Goal: Answer question/provide support: Share knowledge or assist other users

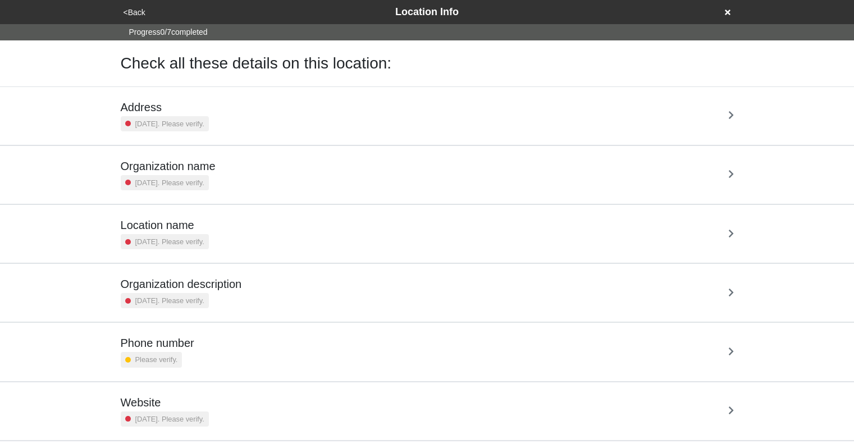
click at [249, 125] on div "Address [DATE]. Please verify." at bounding box center [427, 116] width 613 height 31
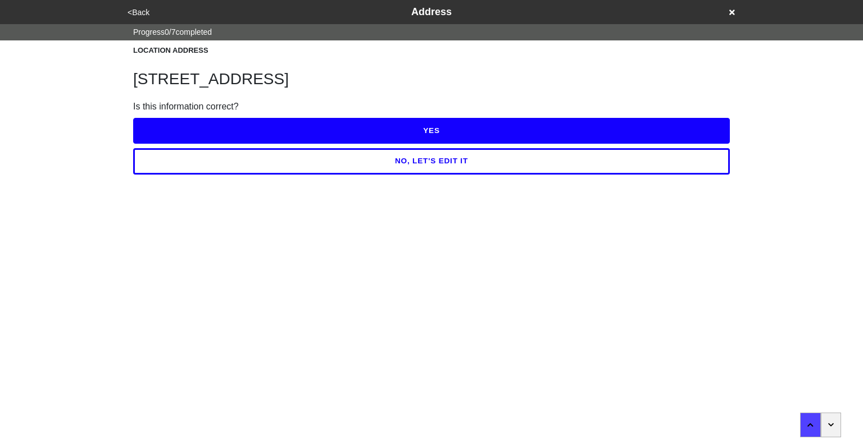
click at [418, 132] on button "YES" at bounding box center [431, 131] width 596 height 26
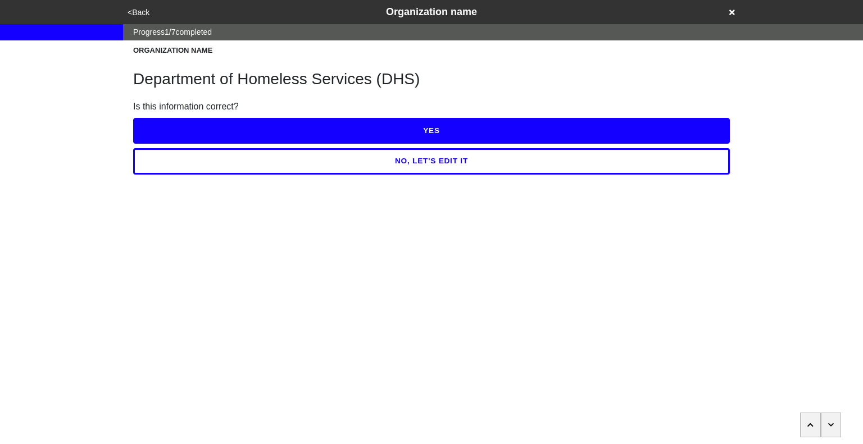
click at [418, 132] on button "YES" at bounding box center [431, 131] width 596 height 26
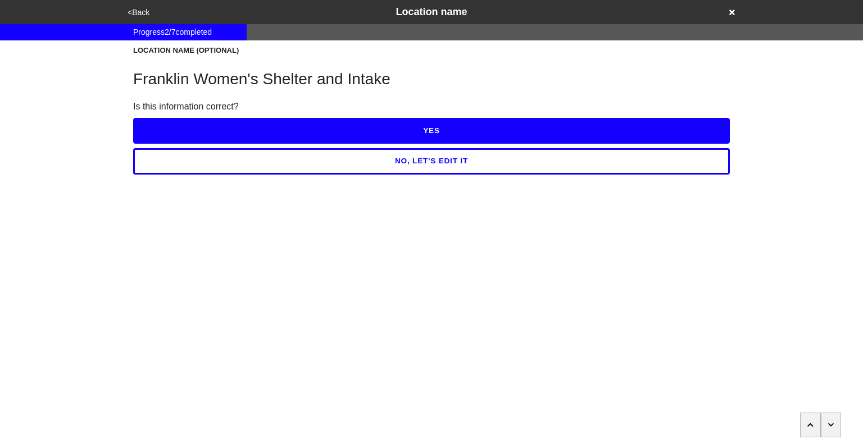
click at [418, 132] on button "YES" at bounding box center [431, 131] width 596 height 26
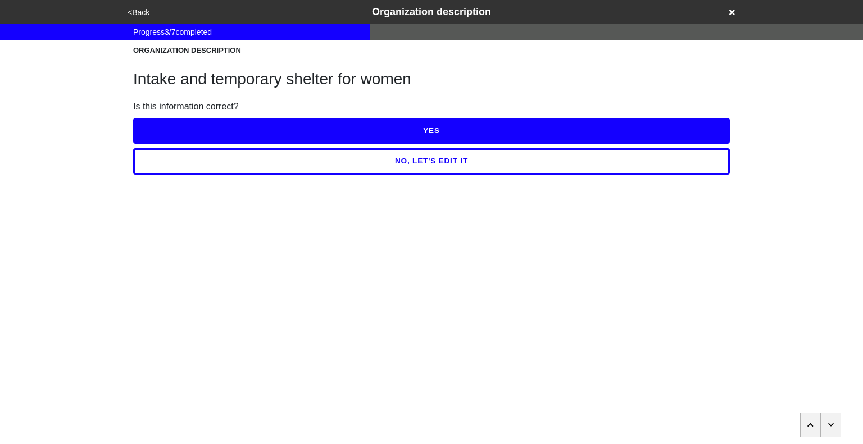
click at [418, 132] on button "YES" at bounding box center [431, 131] width 596 height 26
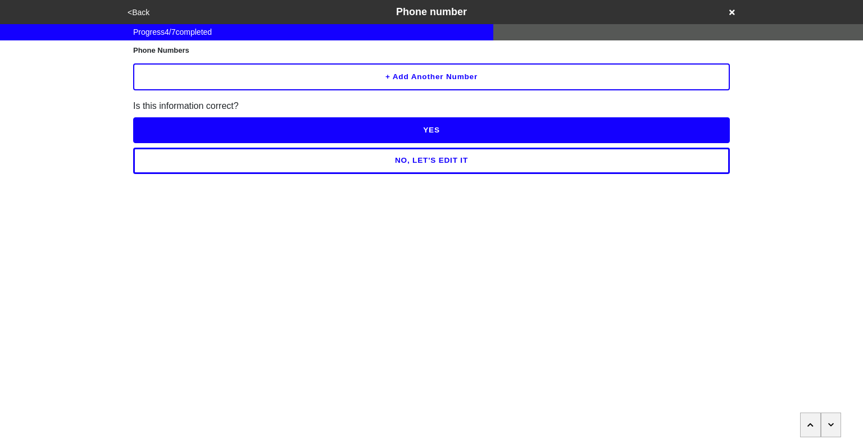
click at [834, 433] on button "button" at bounding box center [830, 425] width 21 height 25
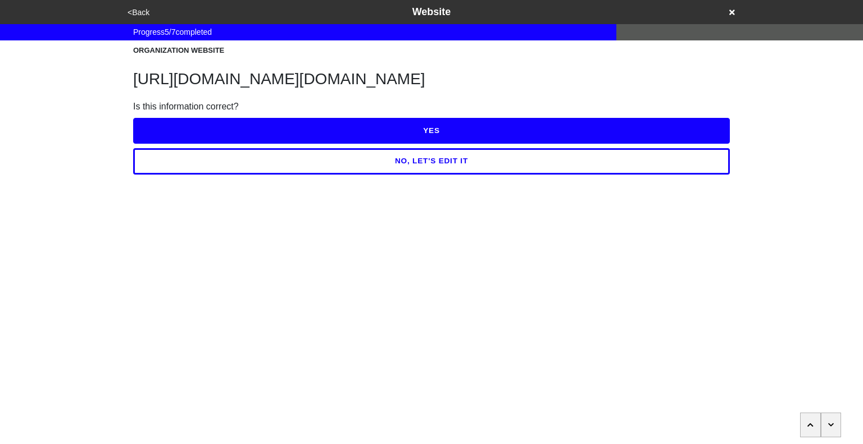
click at [478, 82] on h1 "[URL][DOMAIN_NAME][DOMAIN_NAME]" at bounding box center [431, 79] width 596 height 19
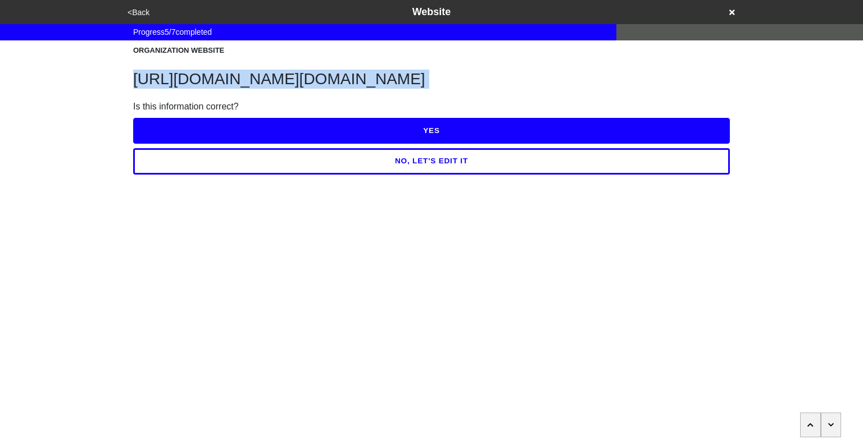
click at [478, 82] on h1 "[URL][DOMAIN_NAME][DOMAIN_NAME]" at bounding box center [431, 79] width 596 height 19
copy h1 "[URL][DOMAIN_NAME][DOMAIN_NAME]"
click at [441, 130] on button "YES" at bounding box center [431, 131] width 596 height 26
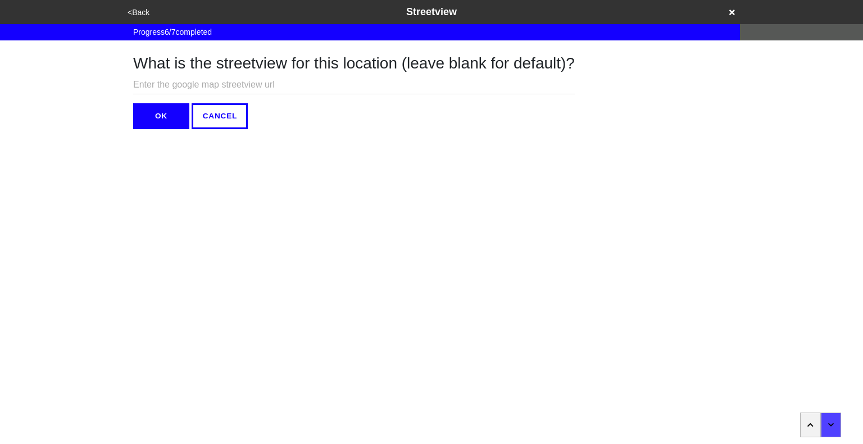
click at [181, 117] on button "OK" at bounding box center [161, 116] width 56 height 26
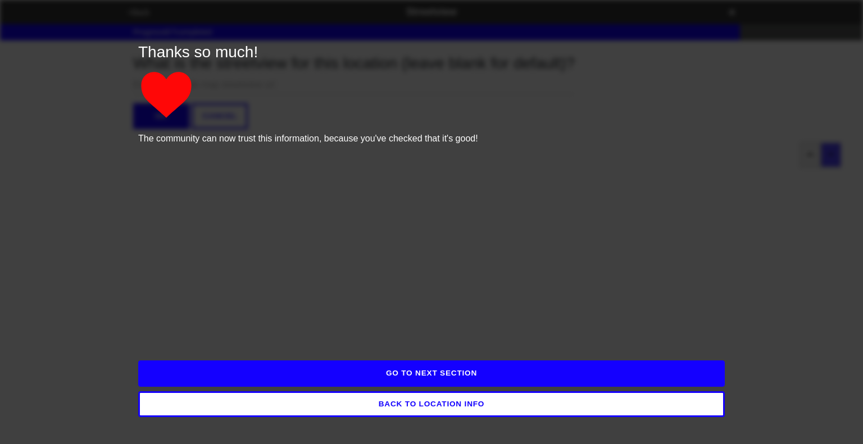
click at [462, 379] on button "GO TO NEXT SECTION" at bounding box center [431, 374] width 586 height 26
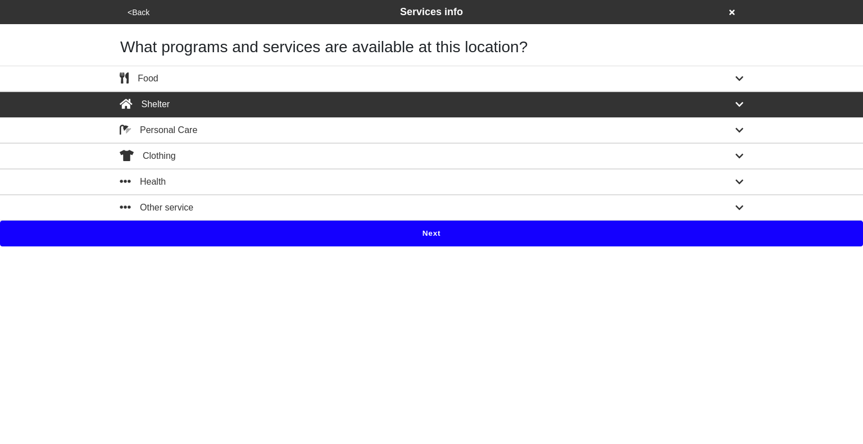
click at [431, 227] on button "Next" at bounding box center [431, 234] width 863 height 26
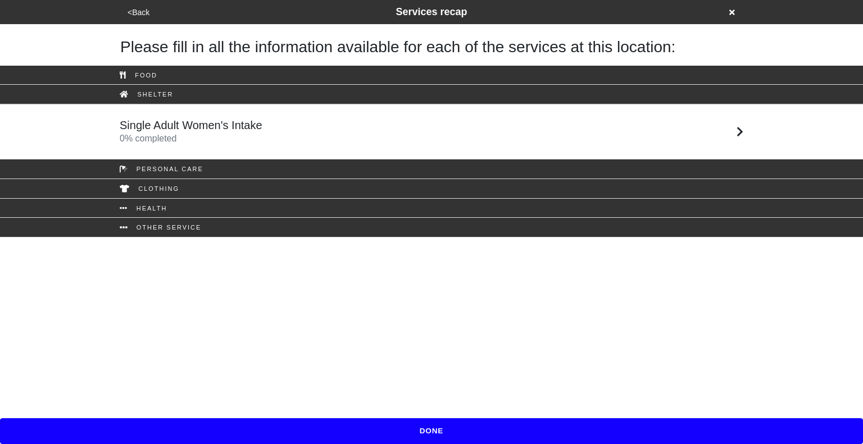
click at [336, 118] on div "Single Adult Women's Intake 0 % completed" at bounding box center [431, 131] width 640 height 27
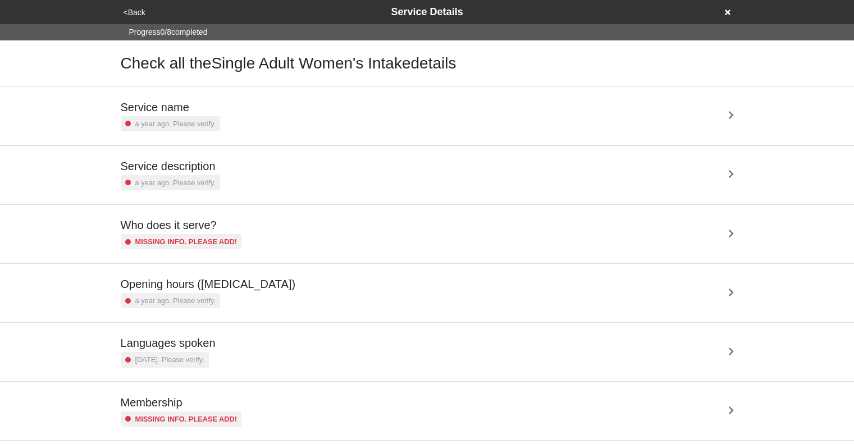
click at [336, 118] on div "Service name a year ago. Please verify." at bounding box center [427, 116] width 613 height 31
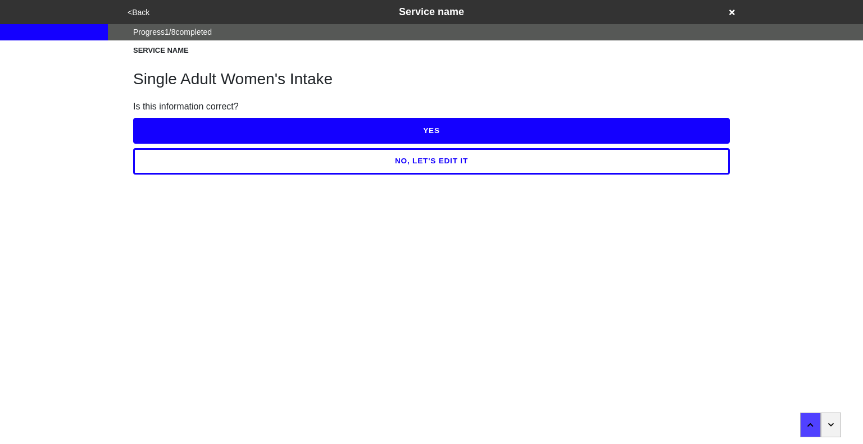
click at [390, 130] on button "YES" at bounding box center [431, 131] width 596 height 26
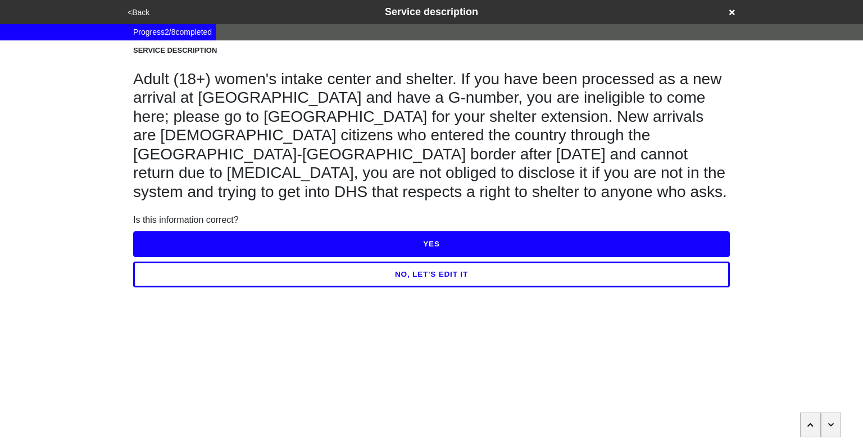
click at [407, 280] on button "NO, LET'S EDIT IT" at bounding box center [431, 275] width 596 height 26
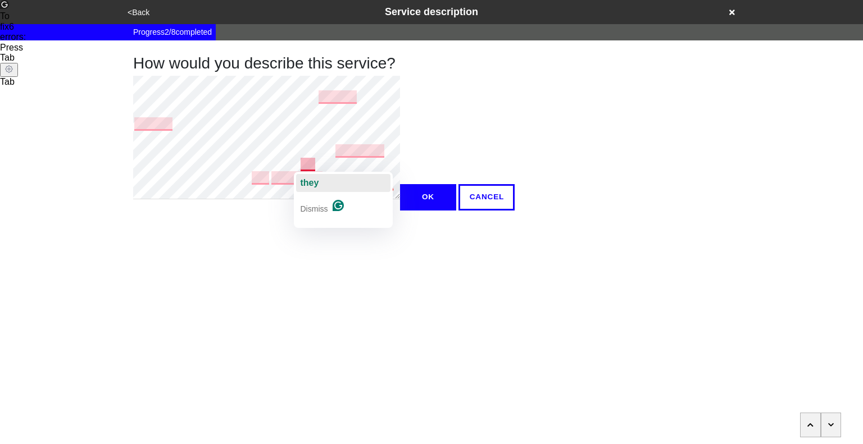
click at [310, 184] on span "they" at bounding box center [309, 183] width 19 height 10
click at [297, 186] on span "If" at bounding box center [298, 183] width 6 height 10
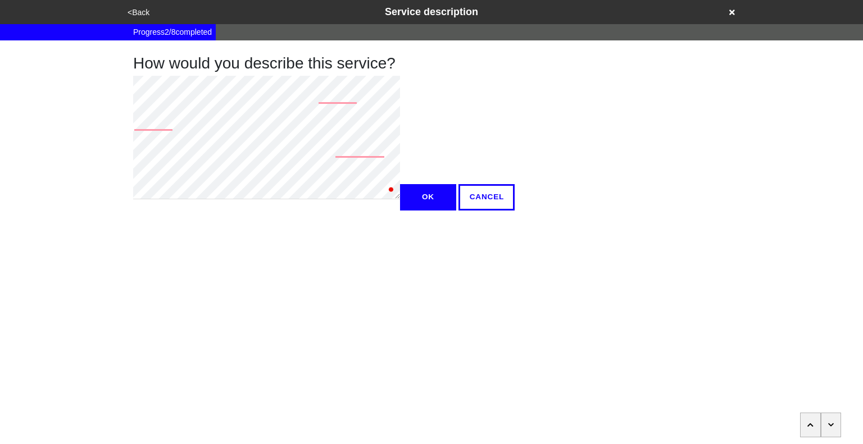
click at [400, 210] on button "OK" at bounding box center [428, 197] width 56 height 26
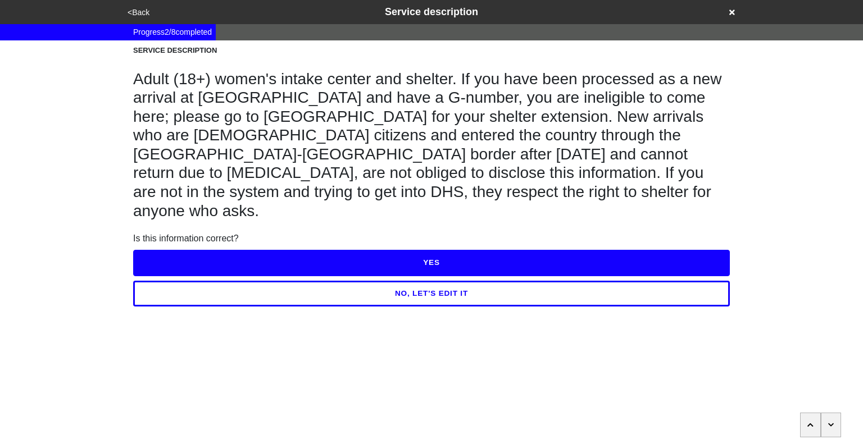
click at [331, 250] on button "YES" at bounding box center [431, 263] width 596 height 26
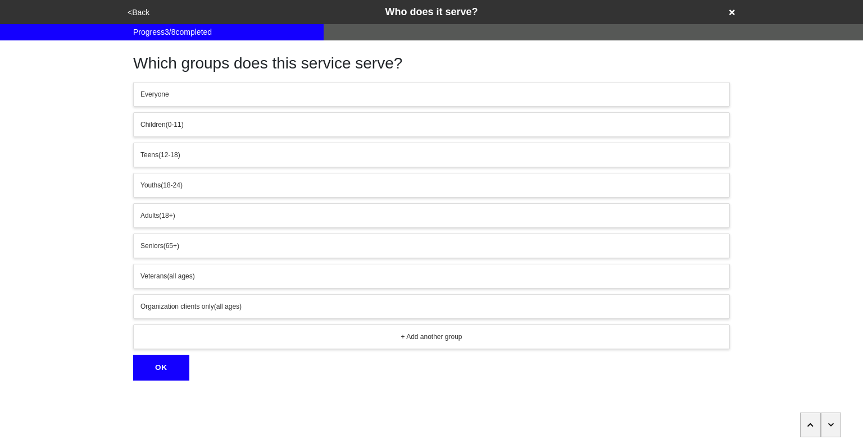
click at [829, 426] on html "<Back Who does it serve? Progress 3 / 8 completed Which groups does this servic…" at bounding box center [431, 213] width 863 height 426
click at [831, 428] on icon "button" at bounding box center [831, 425] width 6 height 7
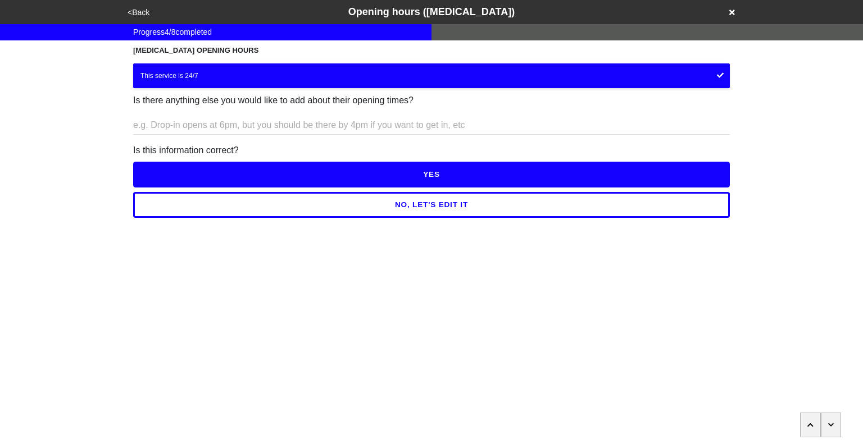
drag, startPoint x: 427, startPoint y: 192, endPoint x: 427, endPoint y: 175, distance: 17.4
click at [427, 175] on div "Is this information correct? YES NO, LET'S EDIT IT" at bounding box center [431, 177] width 596 height 84
click at [427, 175] on button "YES" at bounding box center [431, 175] width 596 height 26
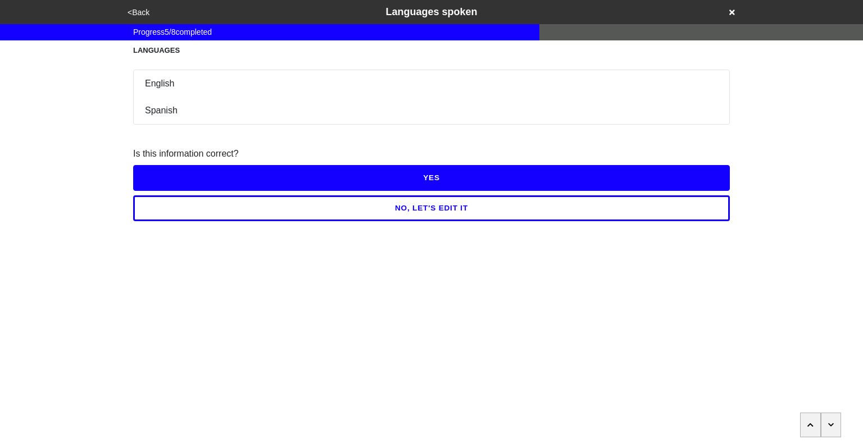
click at [427, 175] on button "YES" at bounding box center [431, 178] width 596 height 26
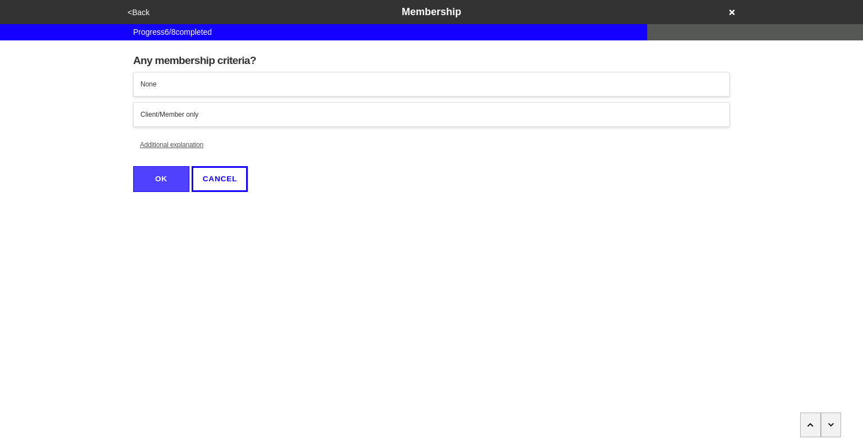
click at [830, 426] on icon "button" at bounding box center [831, 424] width 6 height 3
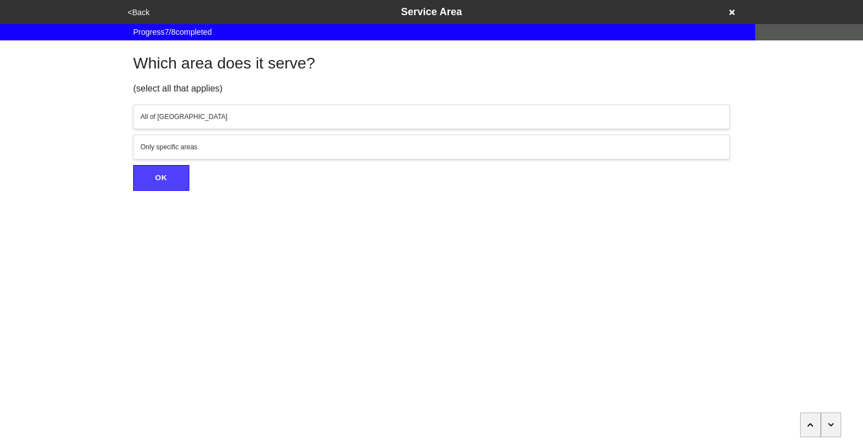
click at [830, 426] on icon "button" at bounding box center [831, 424] width 6 height 3
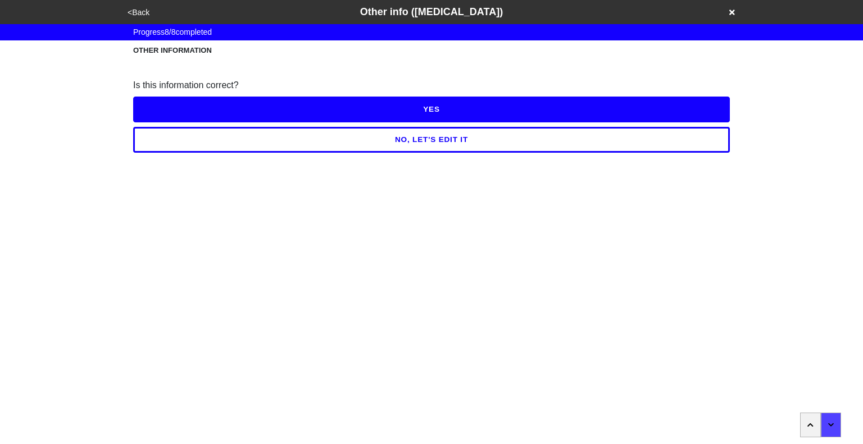
click at [411, 141] on button "NO, LET'S EDIT IT" at bounding box center [431, 140] width 596 height 26
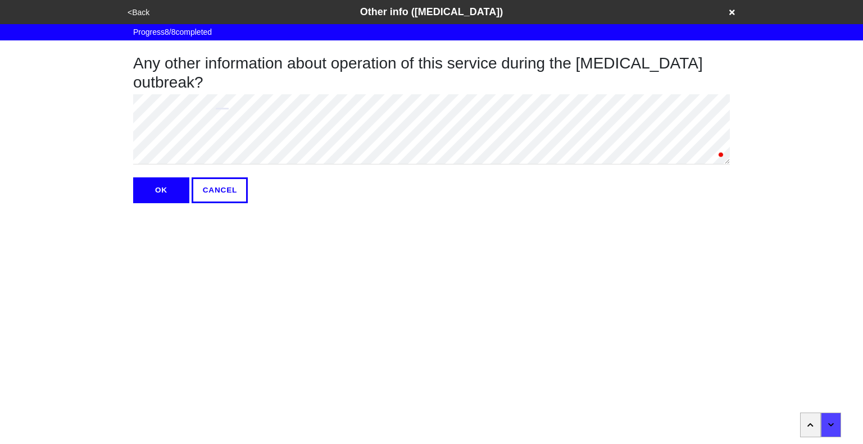
type textarea "x"
click at [171, 197] on button "OK" at bounding box center [161, 190] width 56 height 26
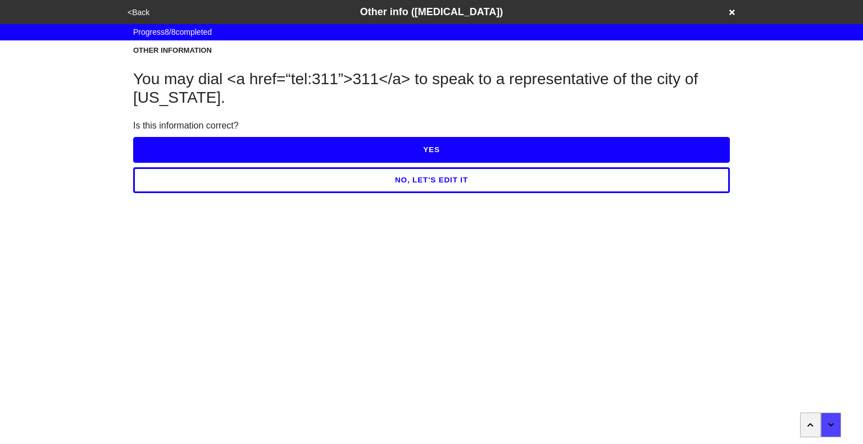
click at [384, 150] on button "YES" at bounding box center [431, 150] width 596 height 26
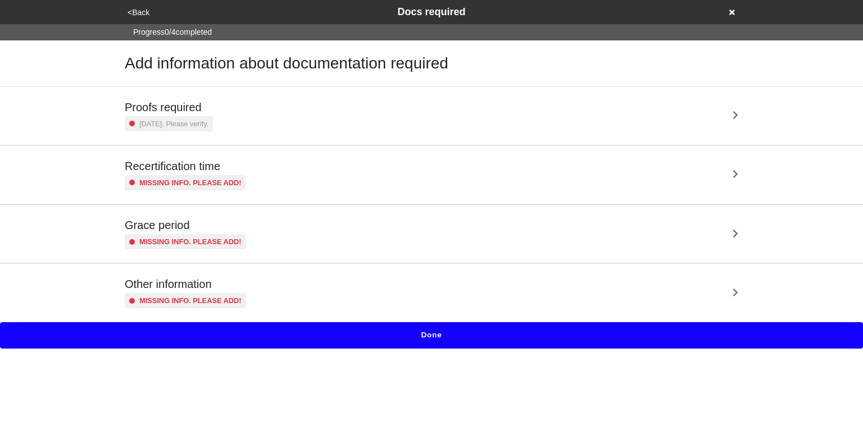
click at [372, 131] on div "Proofs required 5 years ago. Please verify." at bounding box center [431, 116] width 613 height 31
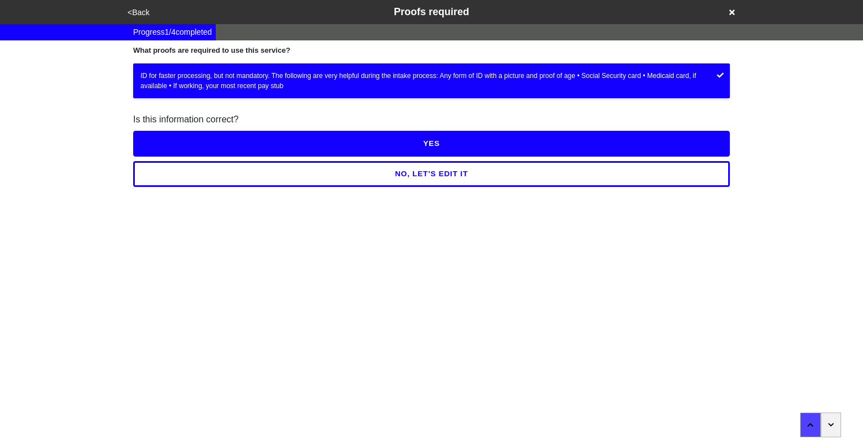
click at [430, 150] on button "YES" at bounding box center [431, 144] width 596 height 26
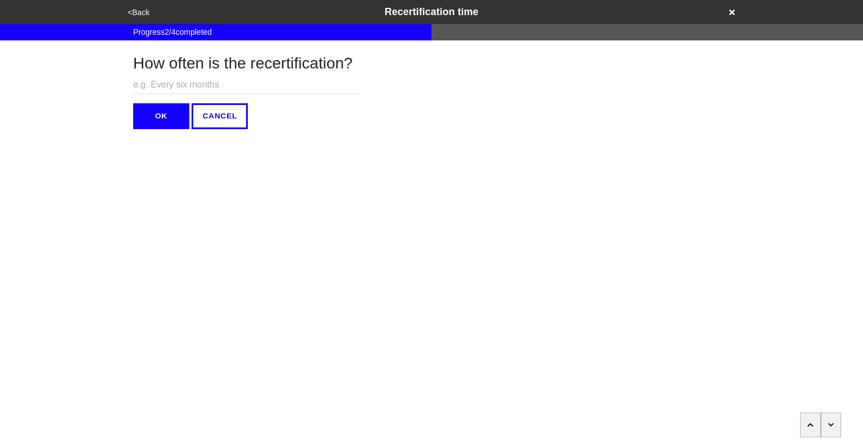
click at [831, 427] on icon "button" at bounding box center [831, 425] width 6 height 7
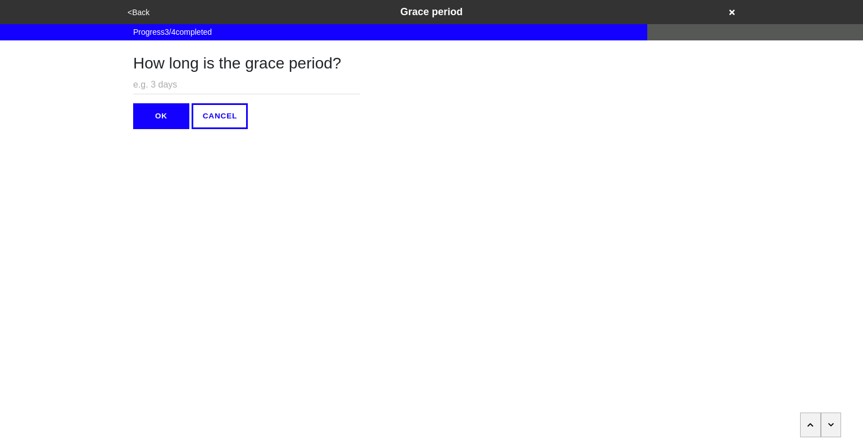
click at [831, 427] on icon "button" at bounding box center [831, 425] width 6 height 7
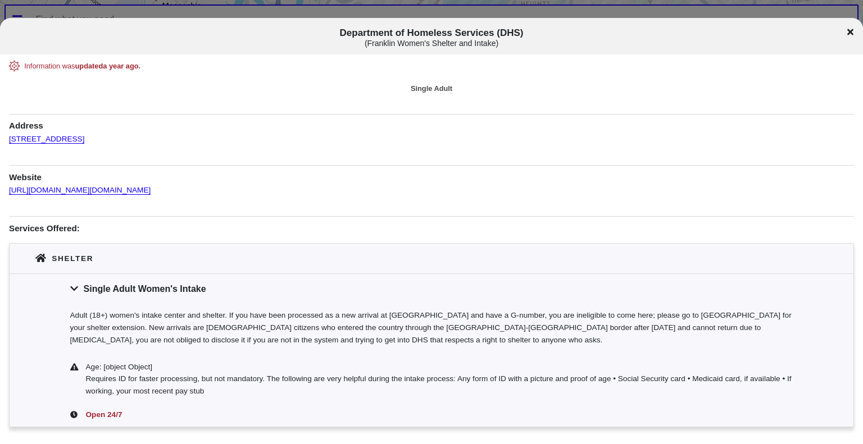
scroll to position [36, 0]
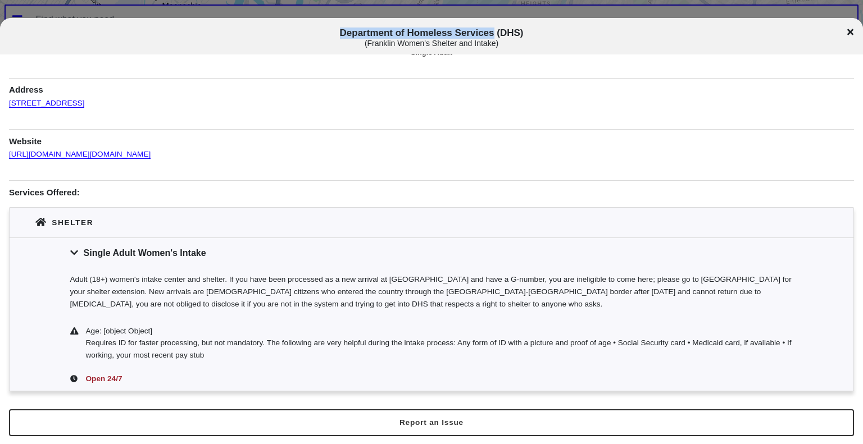
drag, startPoint x: 341, startPoint y: 33, endPoint x: 493, endPoint y: 35, distance: 151.6
click at [493, 35] on span "Department of Homeless Services (DHS) ( Franklin Women's Shelter and Intake )" at bounding box center [432, 38] width 716 height 21
copy span "Department of Homeless Services"
